Goal: Check status: Check status

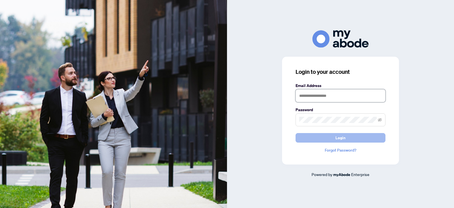
type input "**********"
click at [327, 137] on button "Login" at bounding box center [340, 138] width 90 height 10
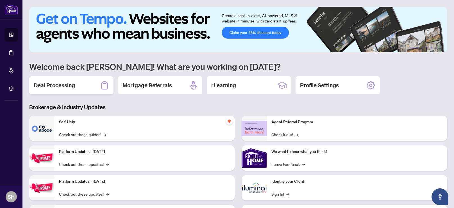
click at [70, 88] on h2 "Deal Processing" at bounding box center [54, 85] width 41 height 8
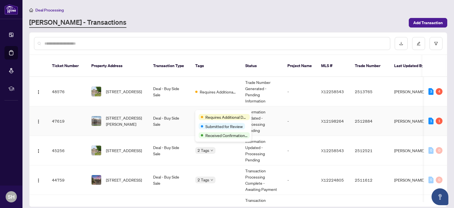
click at [211, 115] on span "Requires Additional Docs" at bounding box center [226, 117] width 42 height 6
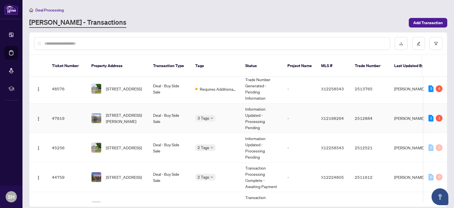
scroll to position [6, 0]
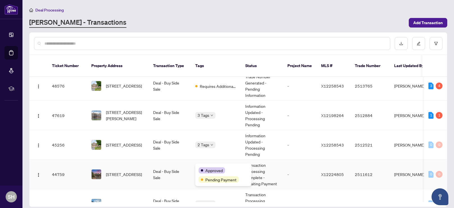
click at [211, 168] on span "Approved" at bounding box center [213, 170] width 17 height 6
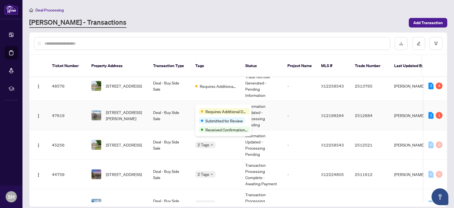
click at [211, 109] on span "Requires Additional Docs" at bounding box center [226, 111] width 42 height 6
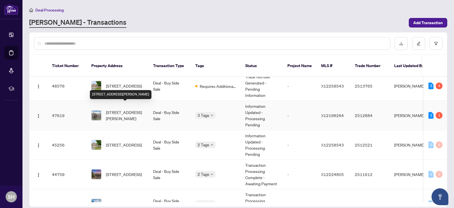
click at [131, 110] on span "1326 WHITLOW GRASS Way, Kanata, Ontario K2W 0N5, Canada" at bounding box center [125, 115] width 38 height 12
